Goal: Find specific page/section: Find specific page/section

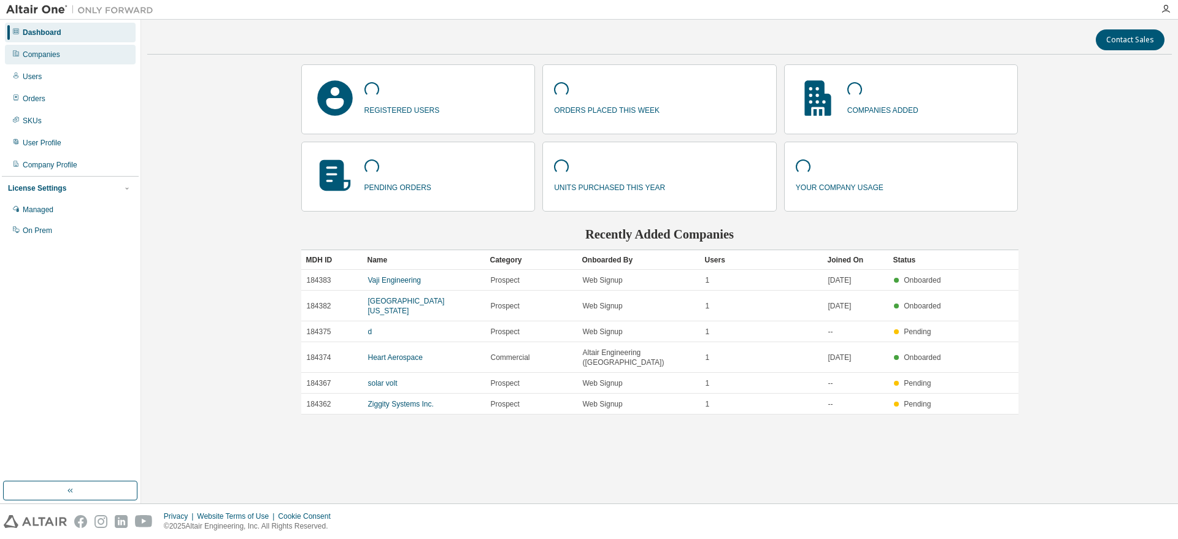
click at [52, 61] on div "Companies" at bounding box center [70, 55] width 131 height 20
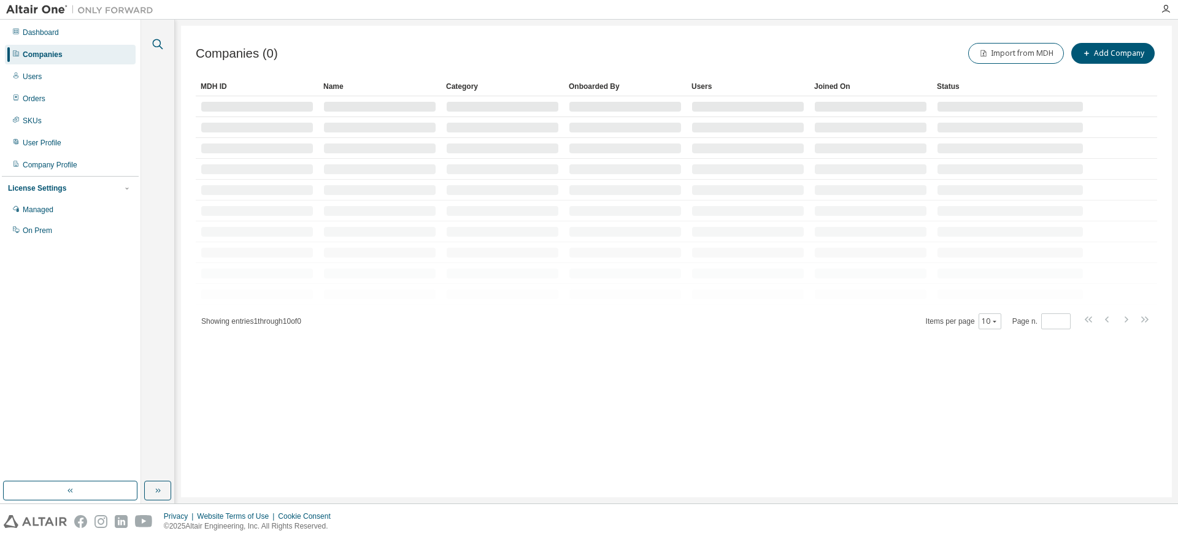
click at [163, 39] on icon "button" at bounding box center [157, 44] width 15 height 15
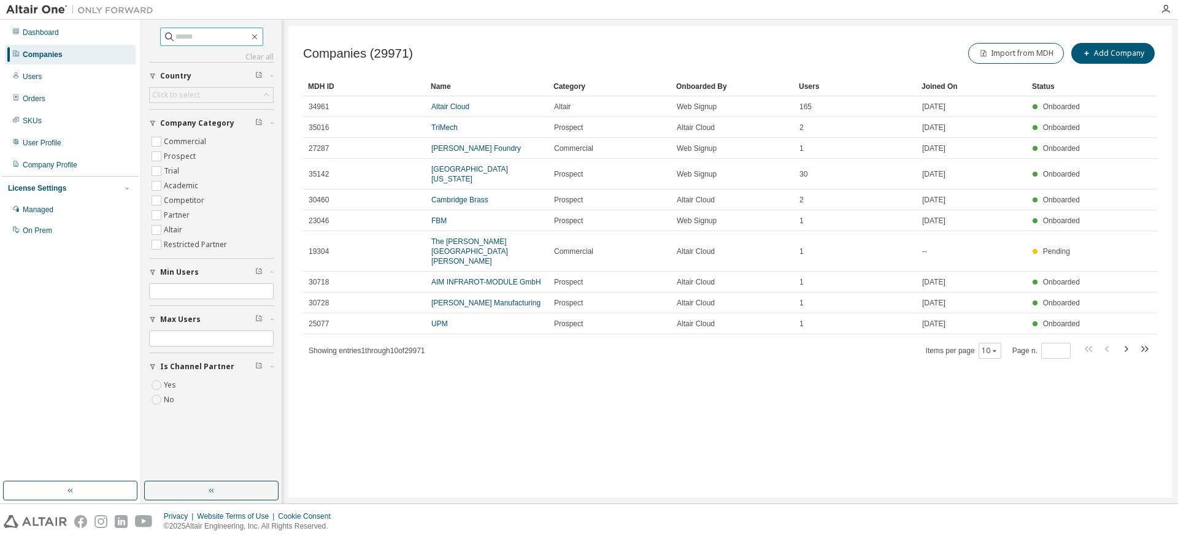
click at [194, 38] on input "text" at bounding box center [212, 37] width 74 height 12
type input "**********"
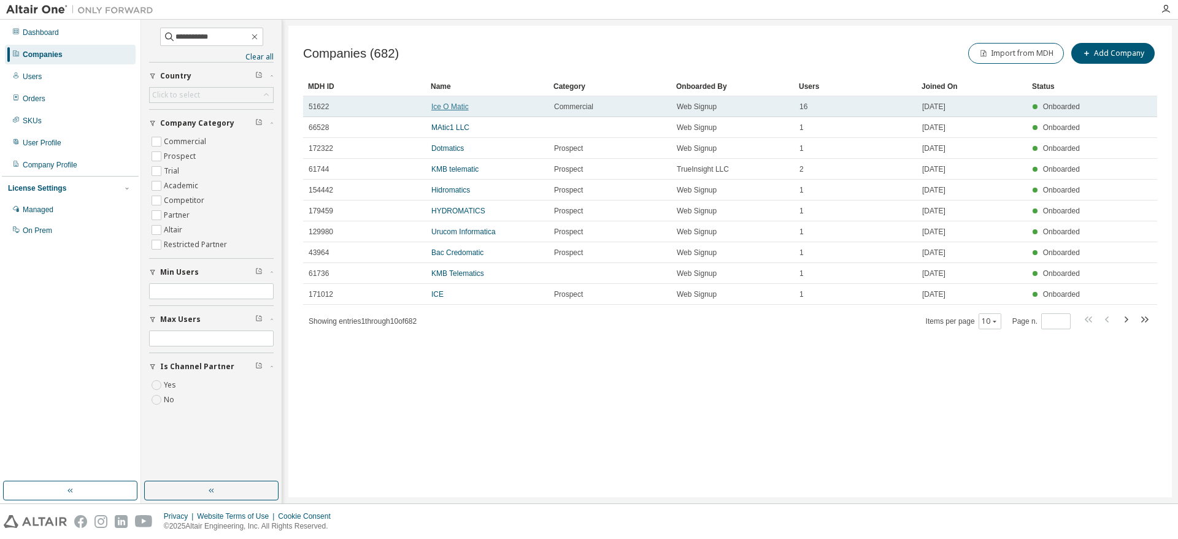
click at [448, 104] on link "Ice O Matic" at bounding box center [449, 106] width 37 height 9
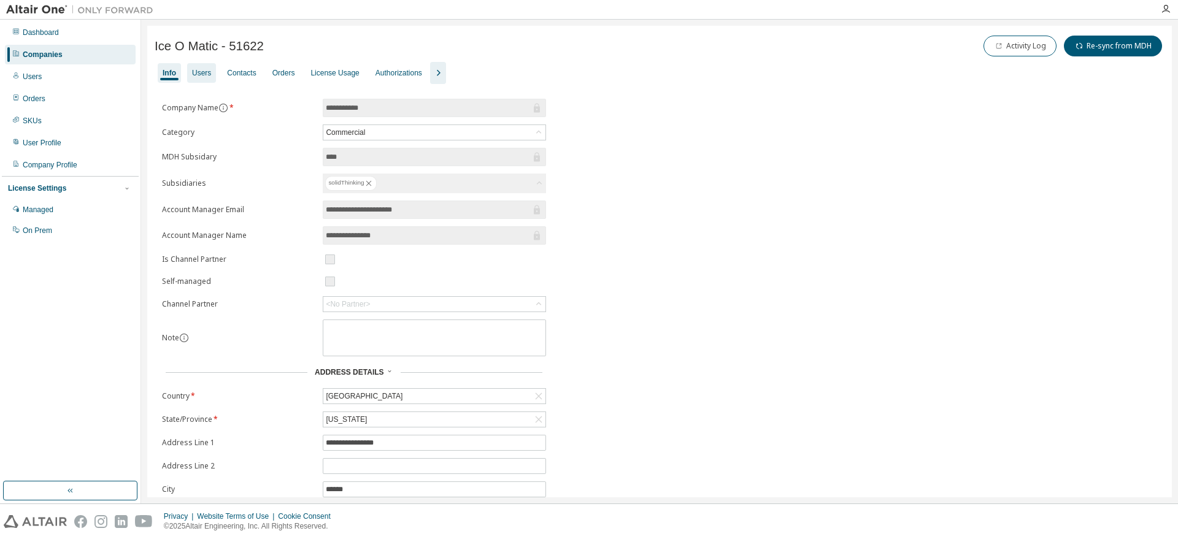
click at [196, 69] on div "Users" at bounding box center [201, 73] width 19 height 10
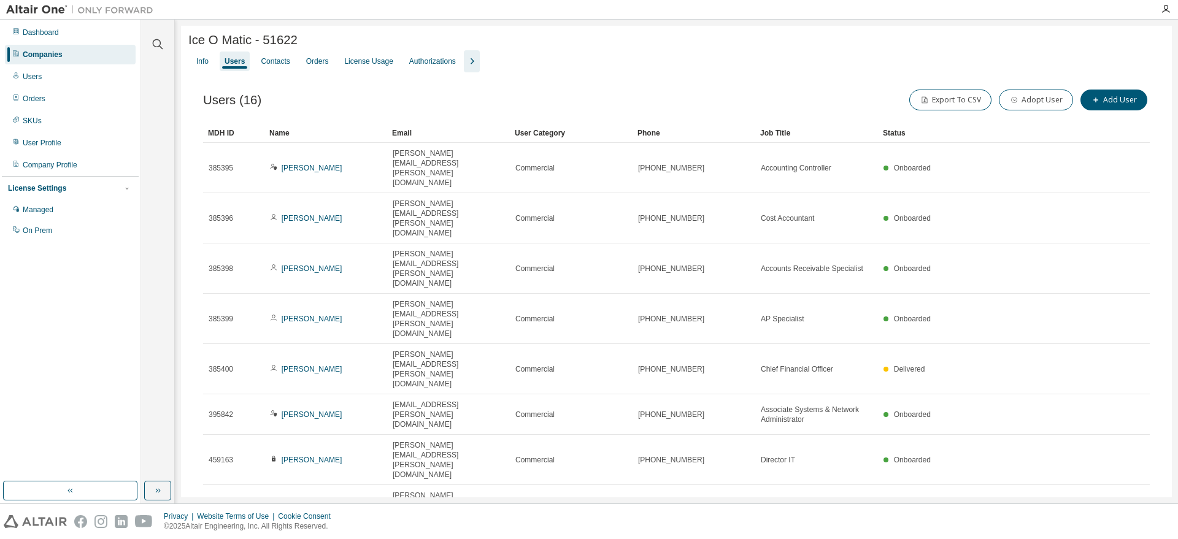
click at [983, 418] on div "20" at bounding box center [1020, 419] width 98 height 15
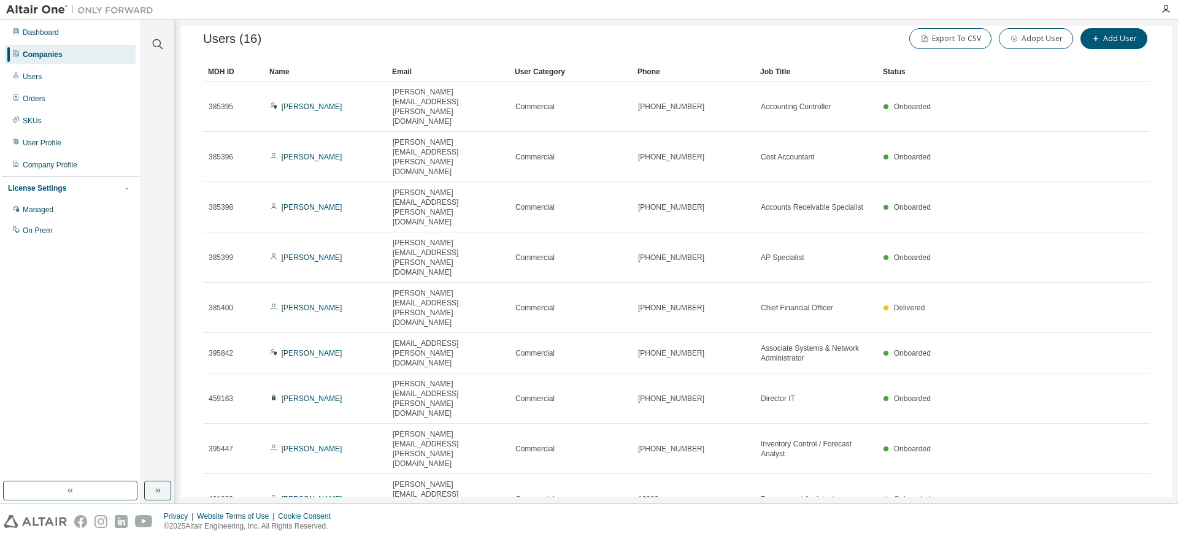
scroll to position [63, 0]
